Goal: Information Seeking & Learning: Check status

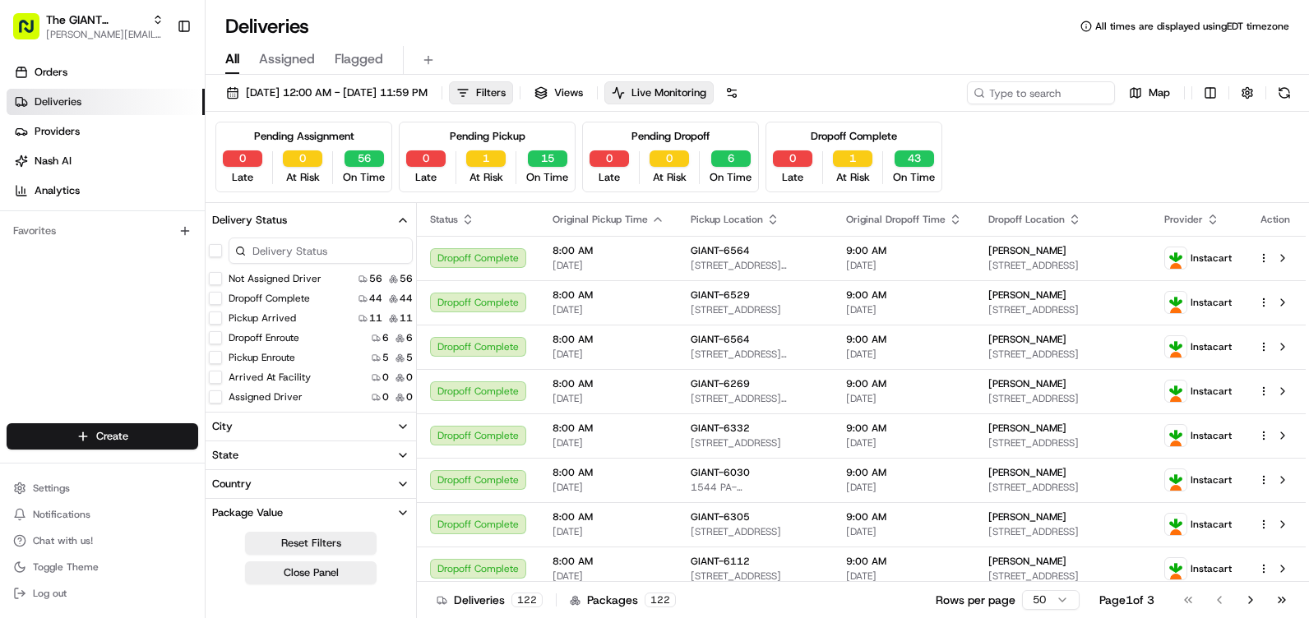
scroll to position [247, 0]
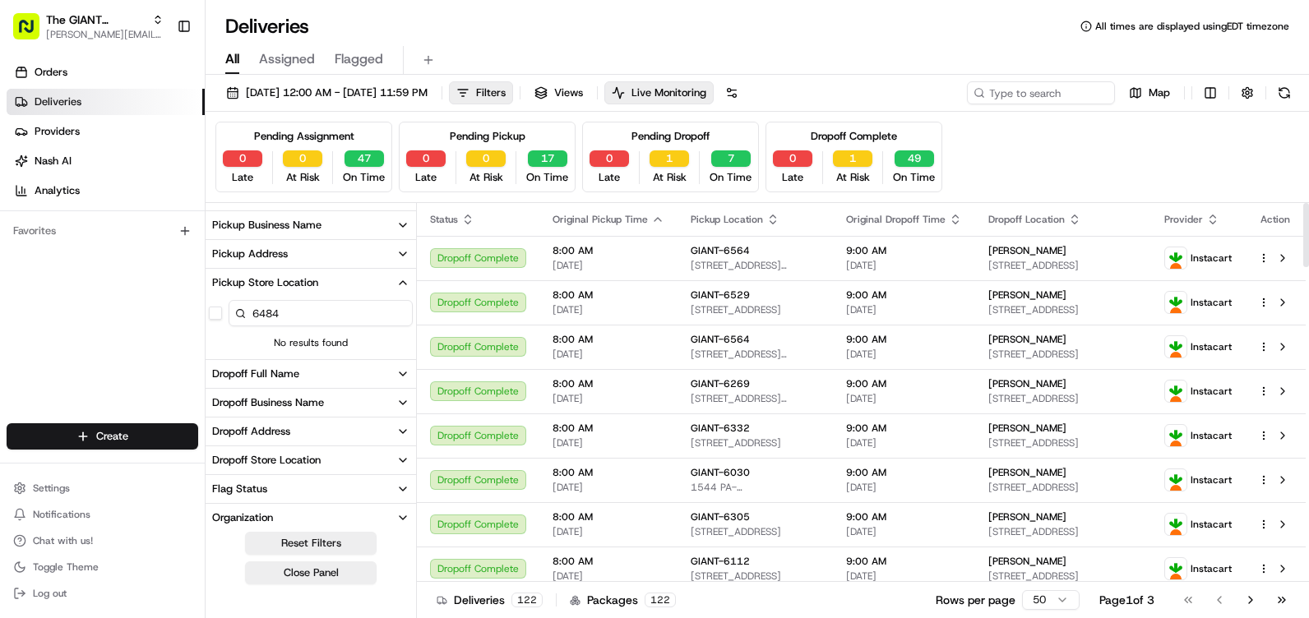
click at [223, 311] on div "6484" at bounding box center [311, 313] width 210 height 33
click at [219, 313] on button "button" at bounding box center [215, 313] width 13 height 13
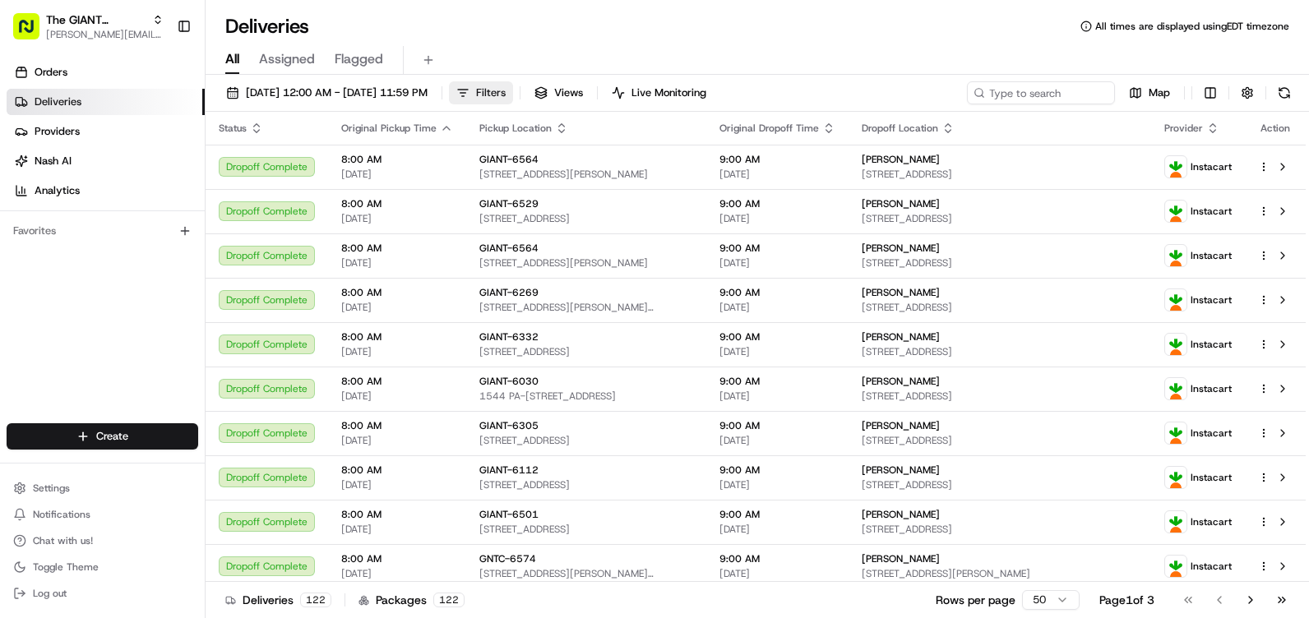
click at [513, 90] on button "Filters" at bounding box center [481, 92] width 64 height 23
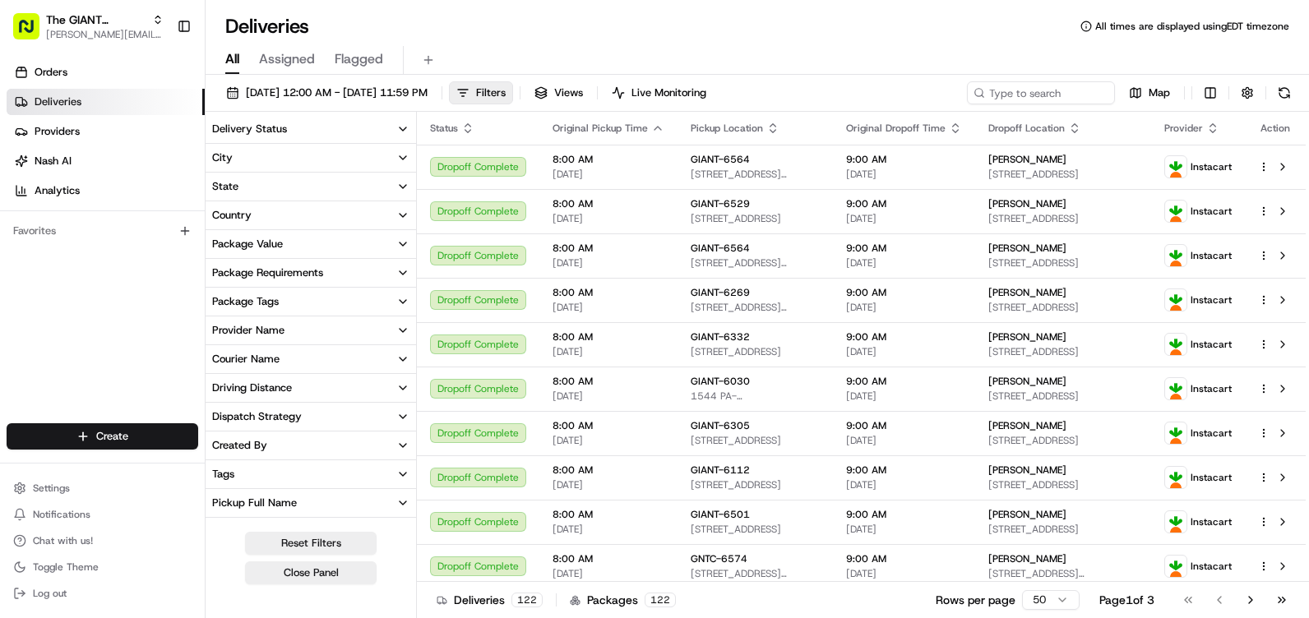
click at [337, 347] on button "Courier Name" at bounding box center [311, 359] width 210 height 28
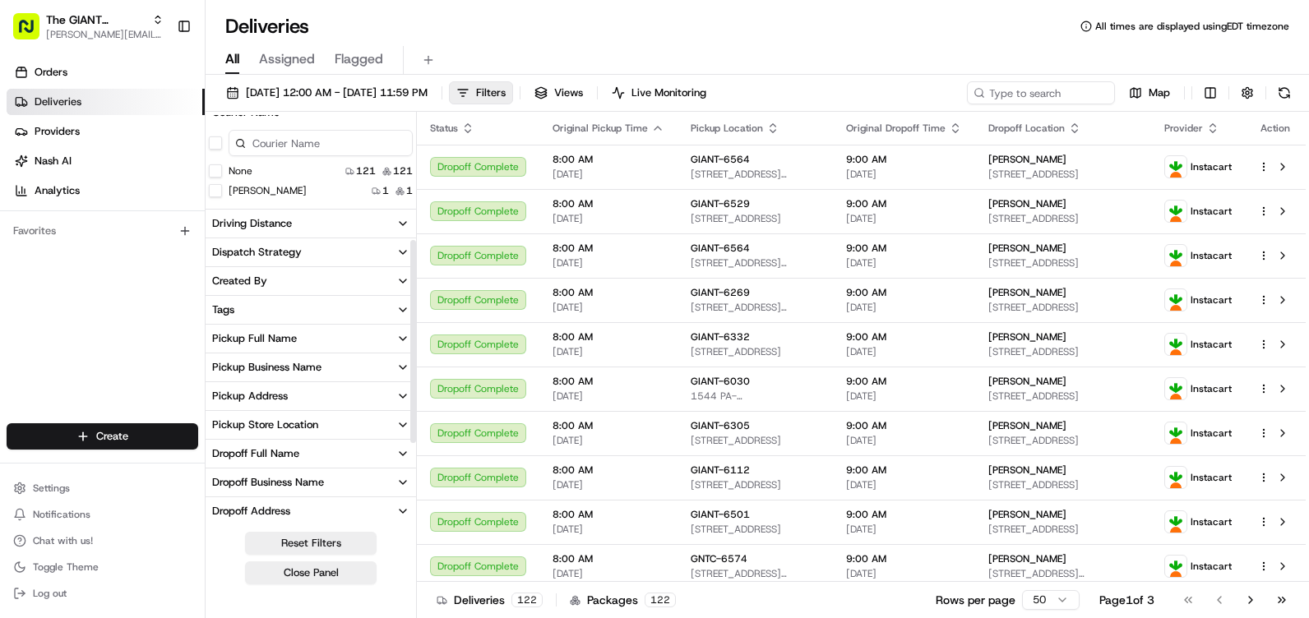
scroll to position [329, 0]
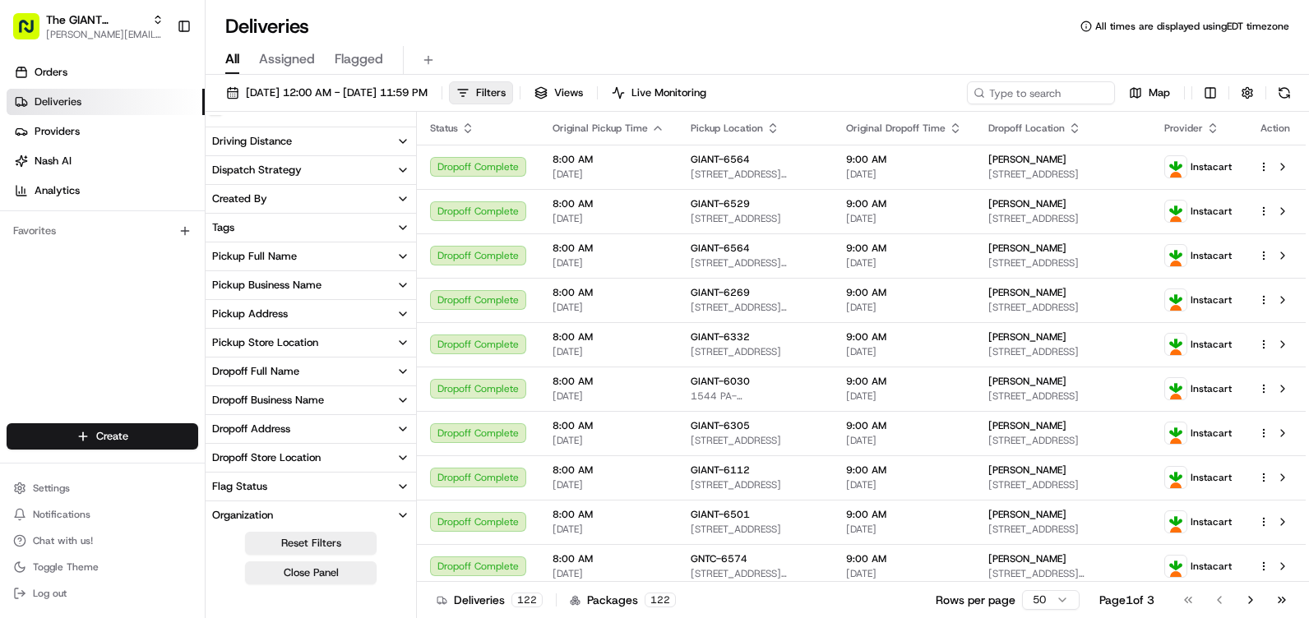
click at [335, 346] on button "Pickup Store Location" at bounding box center [311, 343] width 210 height 28
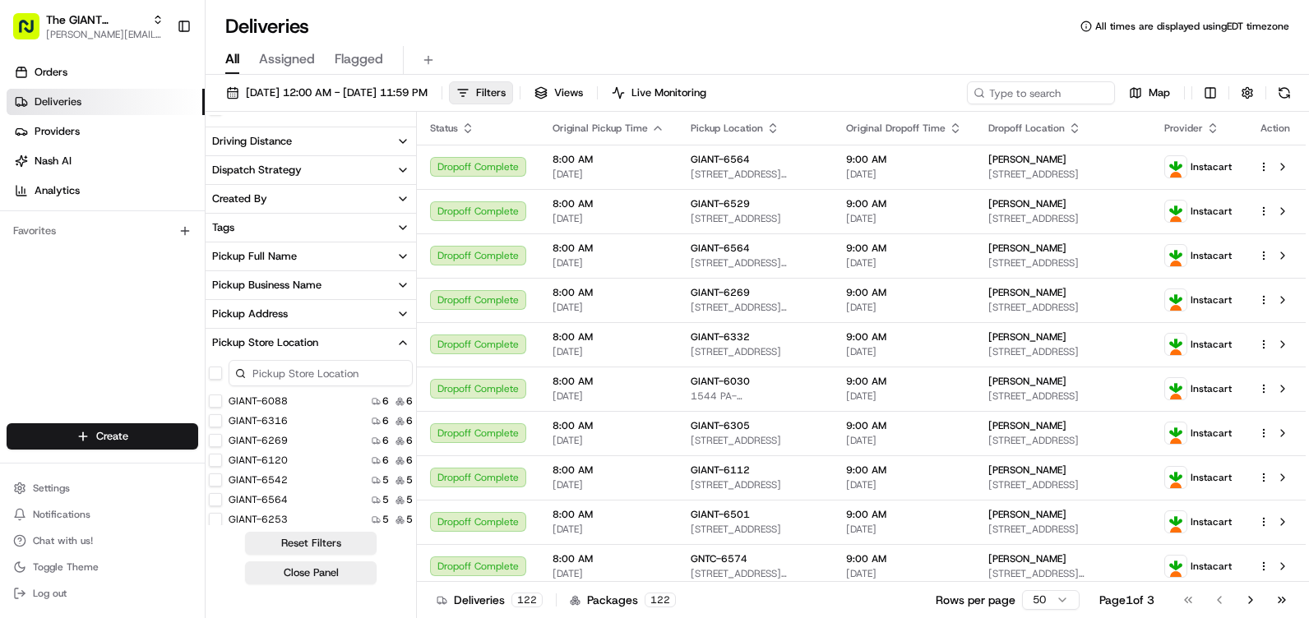
click at [330, 337] on button "Pickup Store Location" at bounding box center [311, 343] width 210 height 28
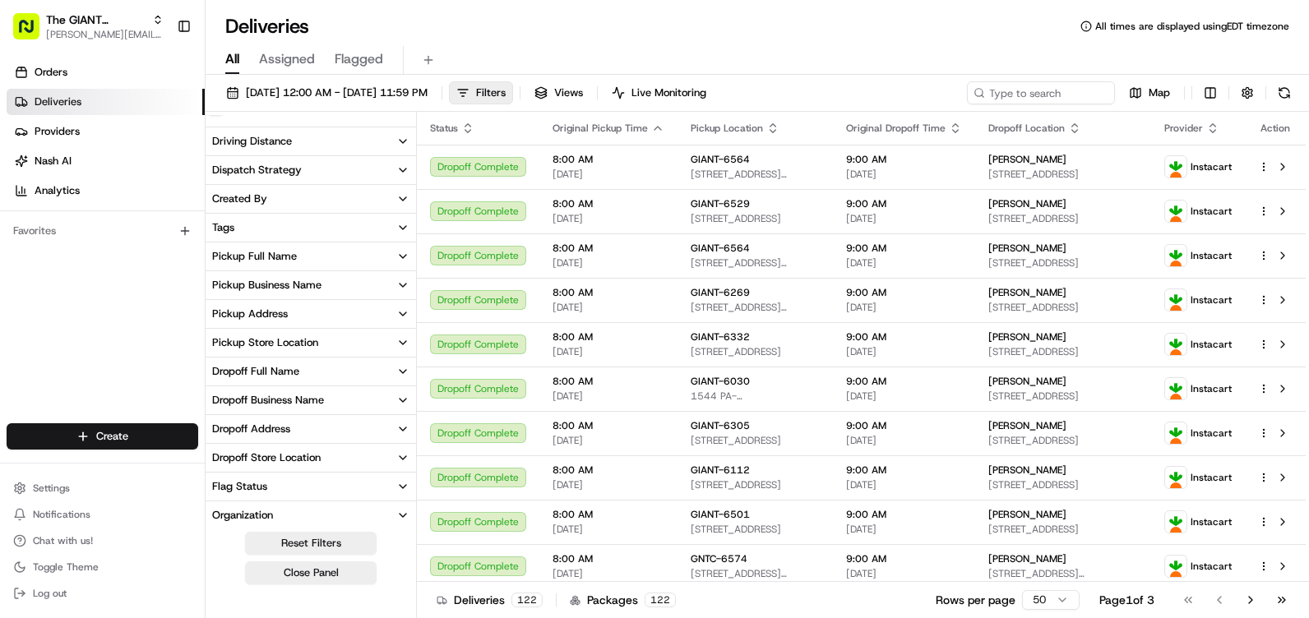
click at [330, 337] on button "Pickup Store Location" at bounding box center [311, 343] width 210 height 28
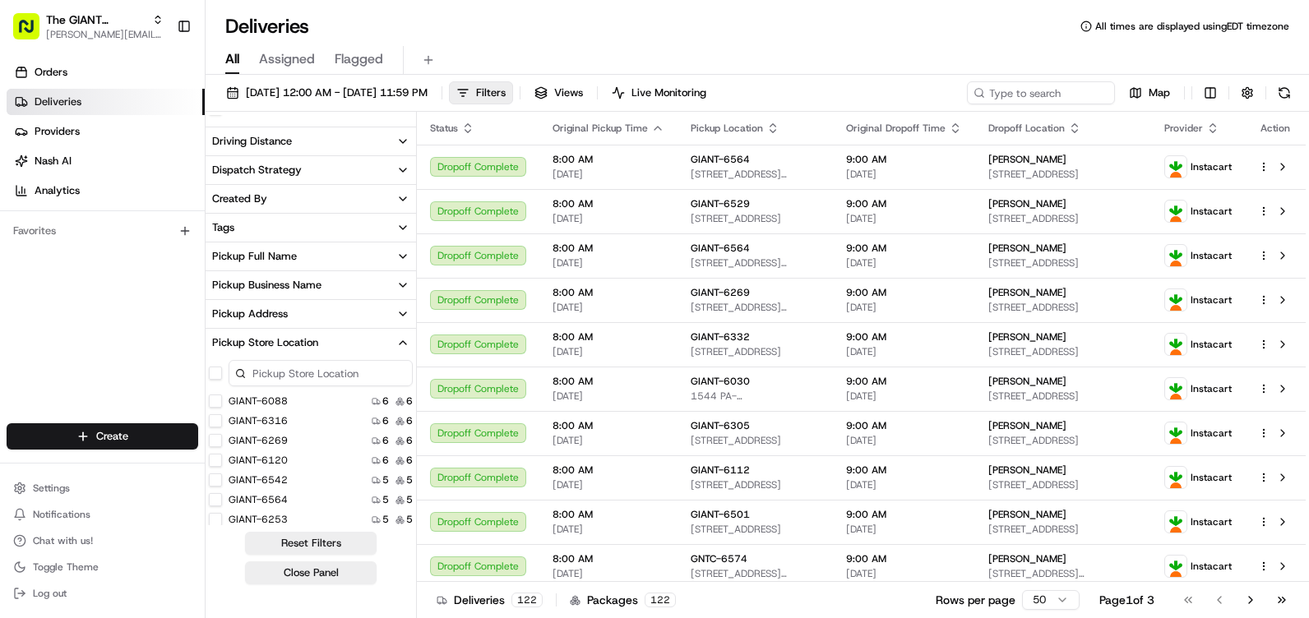
click at [321, 370] on input at bounding box center [321, 373] width 184 height 26
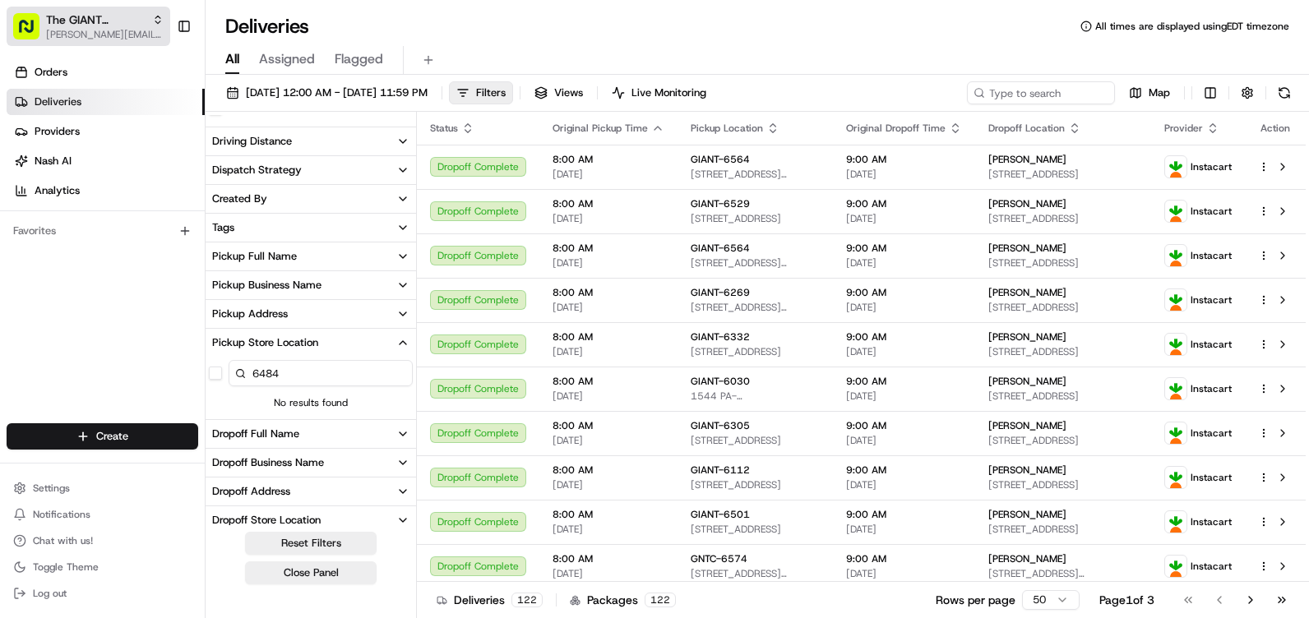
type input "6484"
